Goal: Information Seeking & Learning: Learn about a topic

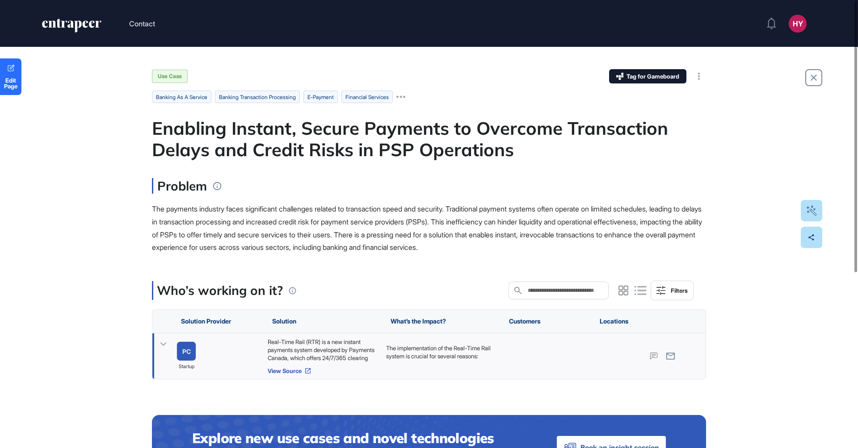
click at [288, 372] on link "View Source" at bounding box center [322, 371] width 109 height 7
